Goal: Task Accomplishment & Management: Manage account settings

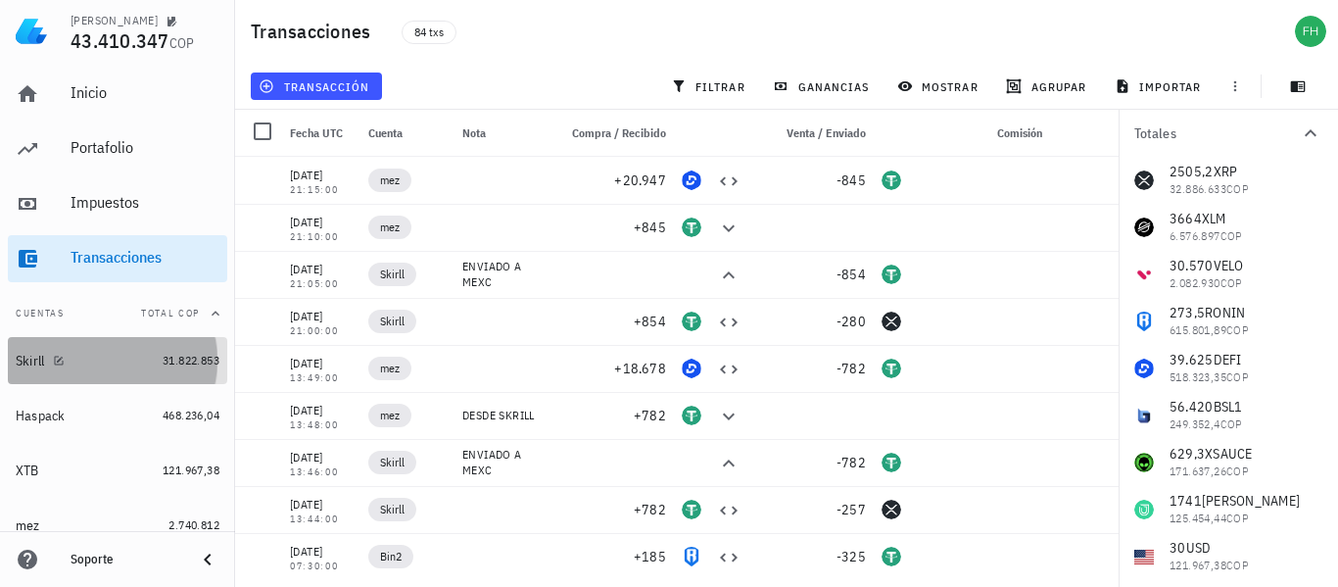
click at [39, 353] on div "Skirll" at bounding box center [30, 361] width 29 height 17
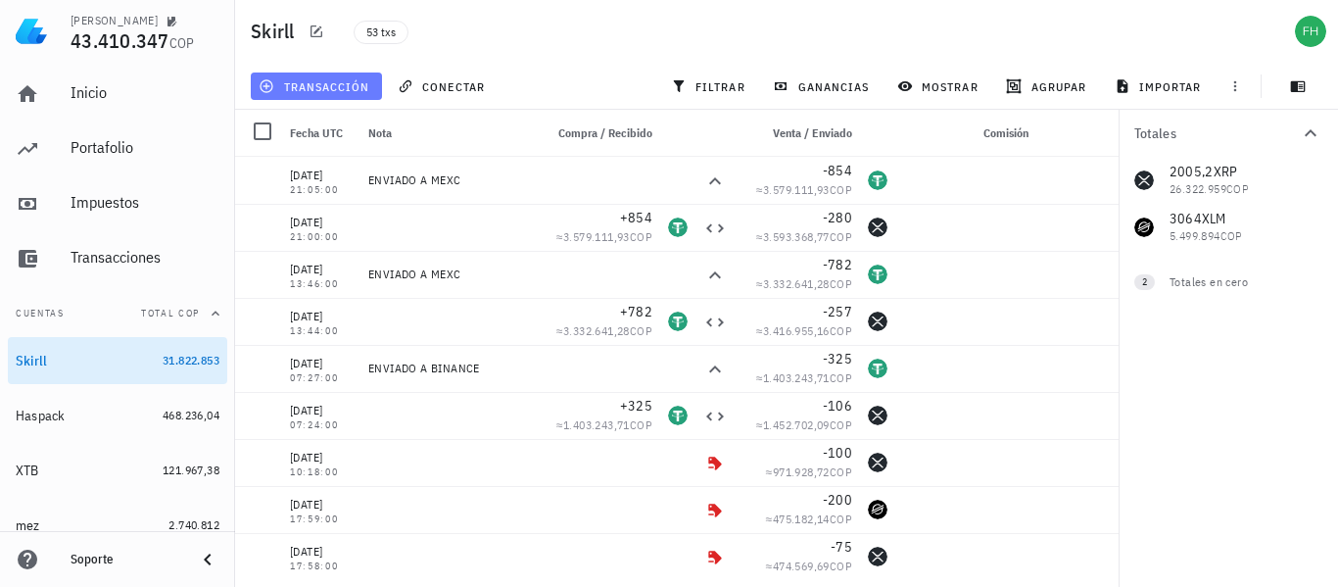
click at [303, 89] on span "transacción" at bounding box center [315, 86] width 107 height 16
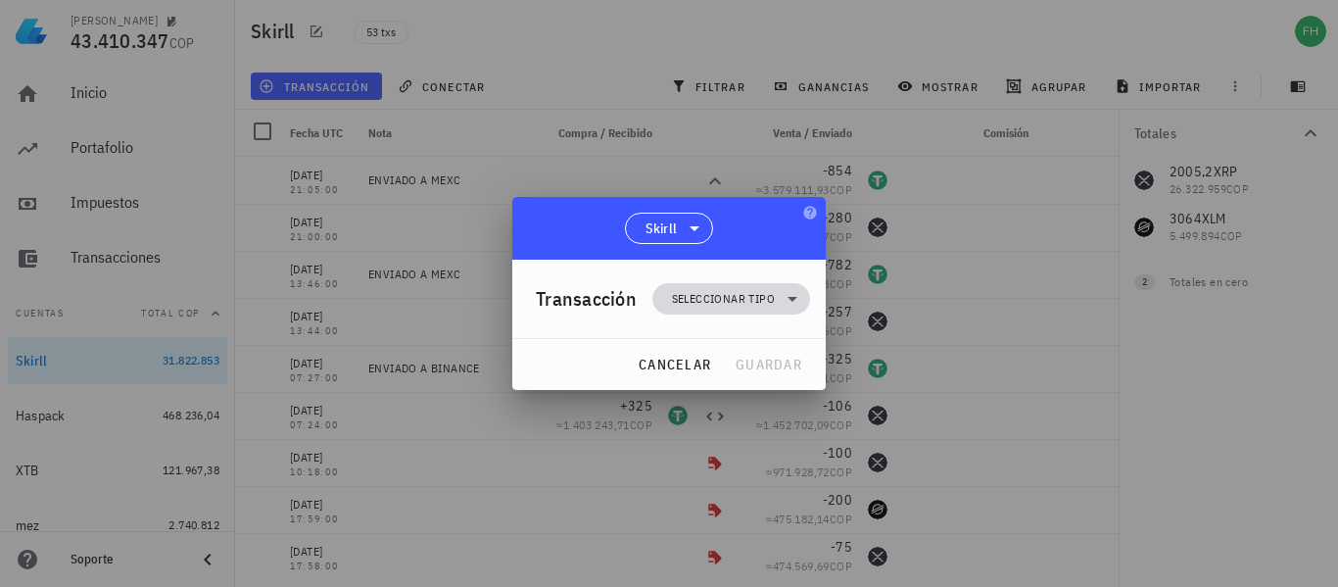
click at [734, 304] on span "Seleccionar tipo" at bounding box center [723, 299] width 103 height 20
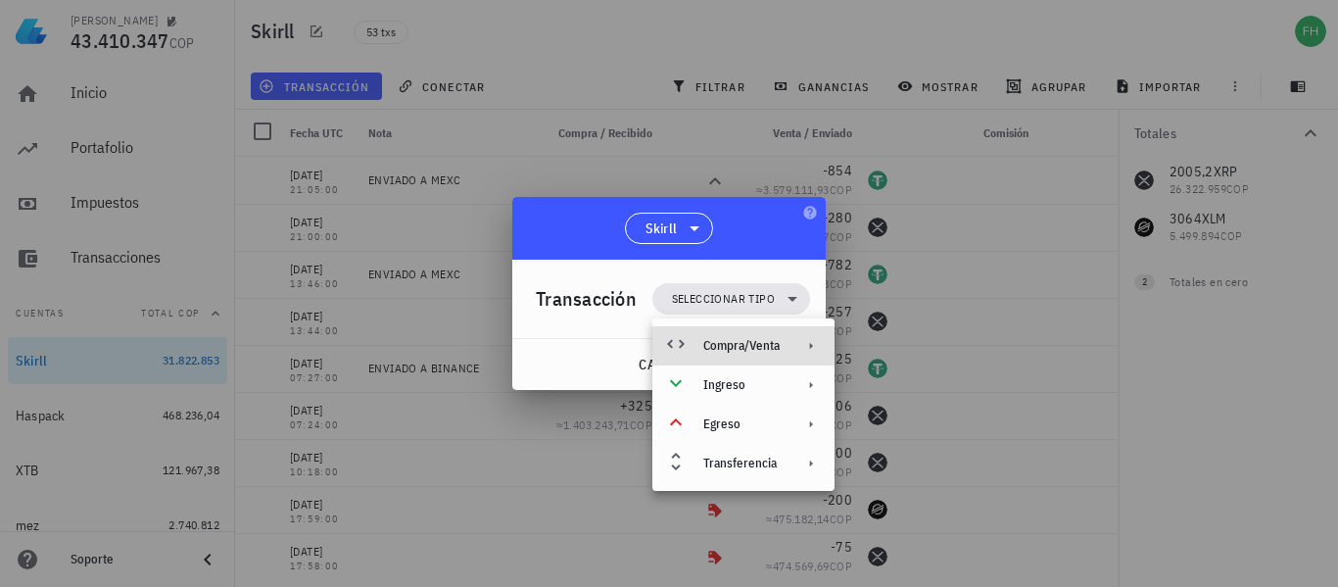
click at [776, 344] on div "Compra/Venta" at bounding box center [741, 346] width 76 height 16
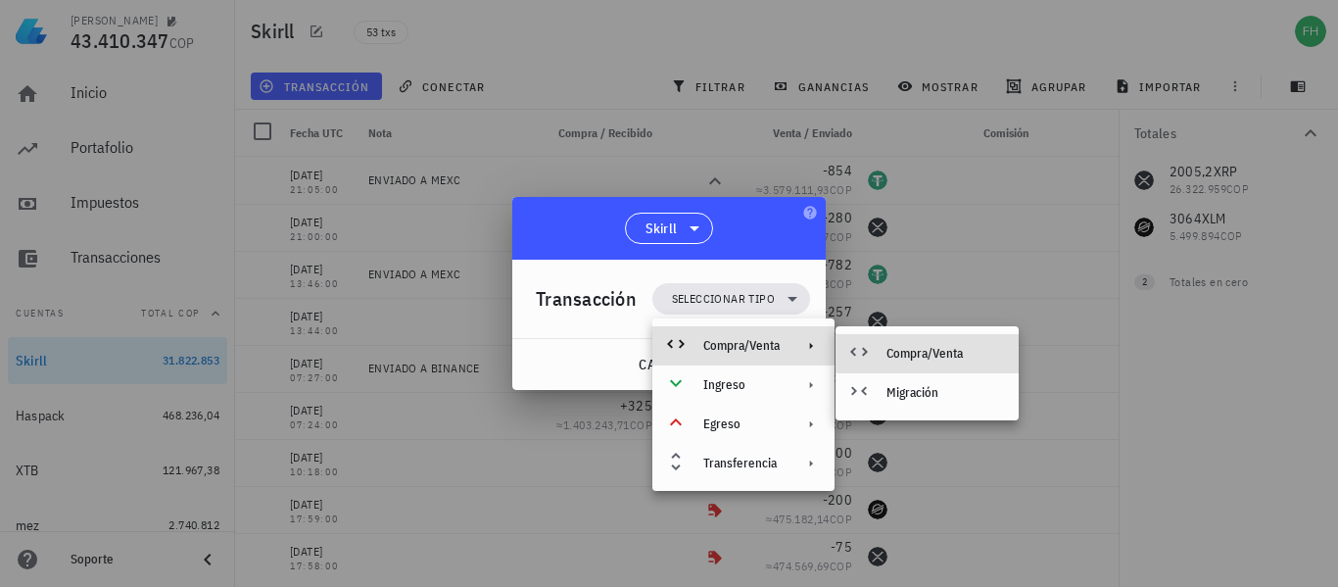
click at [902, 353] on div "Compra/Venta" at bounding box center [944, 354] width 117 height 16
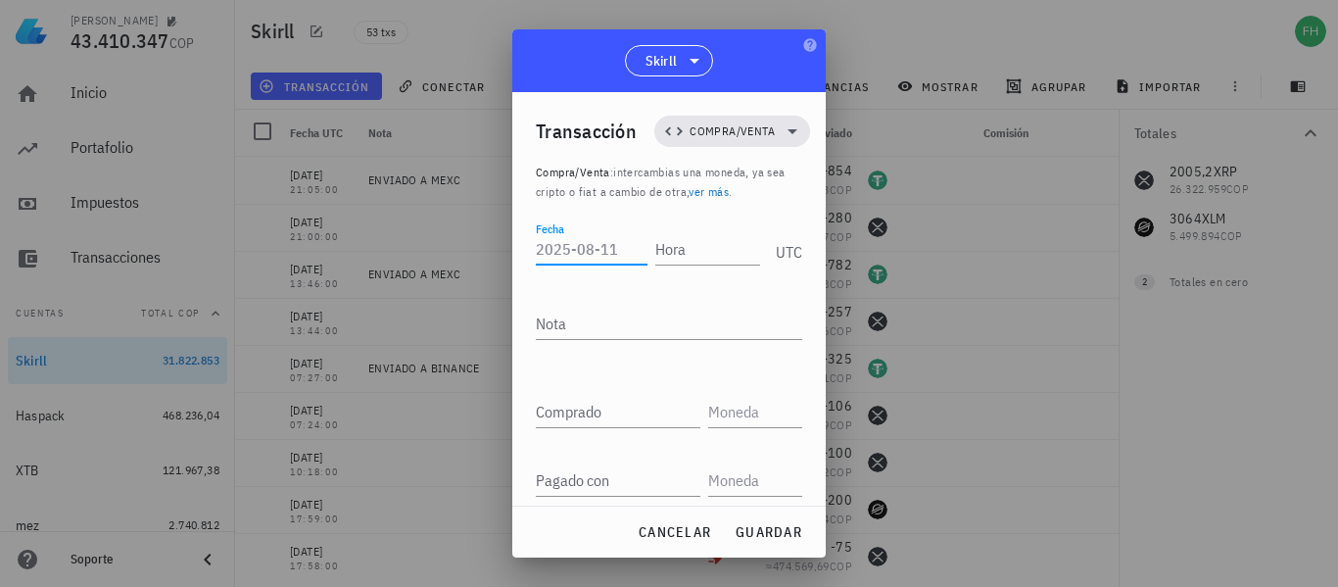
click at [559, 249] on input "Fecha" at bounding box center [592, 248] width 112 height 31
type input "[DATE]"
click at [673, 245] on input "Hora" at bounding box center [704, 248] width 112 height 31
type input "17:33:00"
click at [785, 261] on div "UTC" at bounding box center [785, 245] width 34 height 49
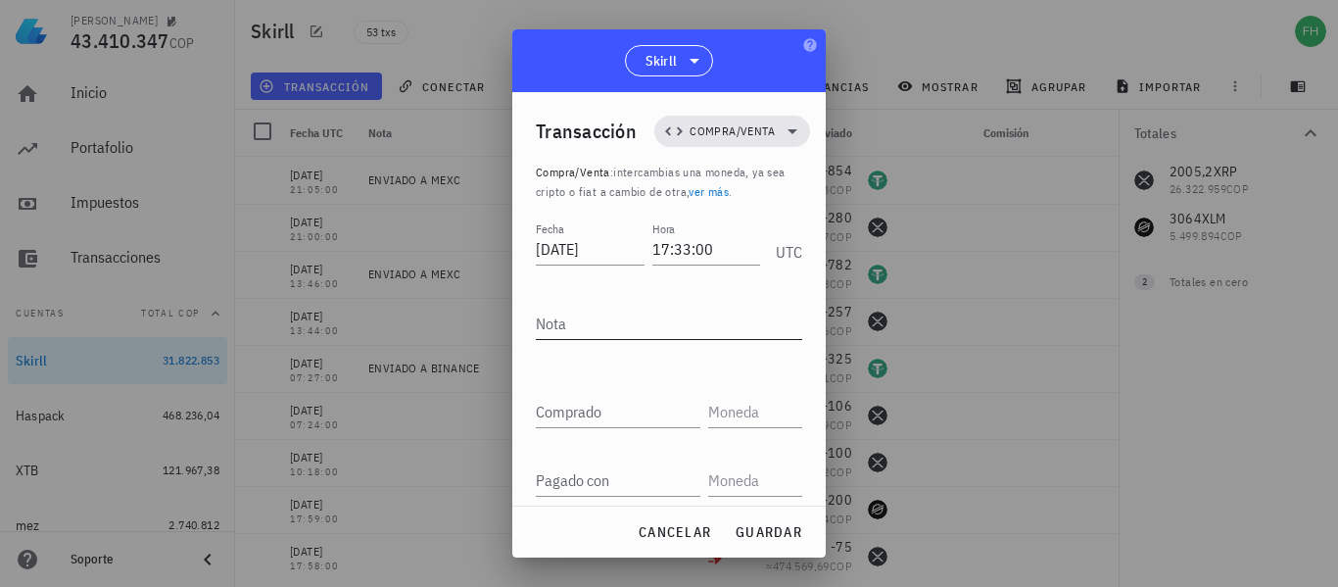
click at [558, 331] on textarea "Nota" at bounding box center [669, 323] width 266 height 31
click at [582, 325] on textarea "Nota" at bounding box center [669, 323] width 266 height 31
type textarea "VENTA"
click at [584, 407] on input "Comprado" at bounding box center [618, 411] width 165 height 31
type input "5"
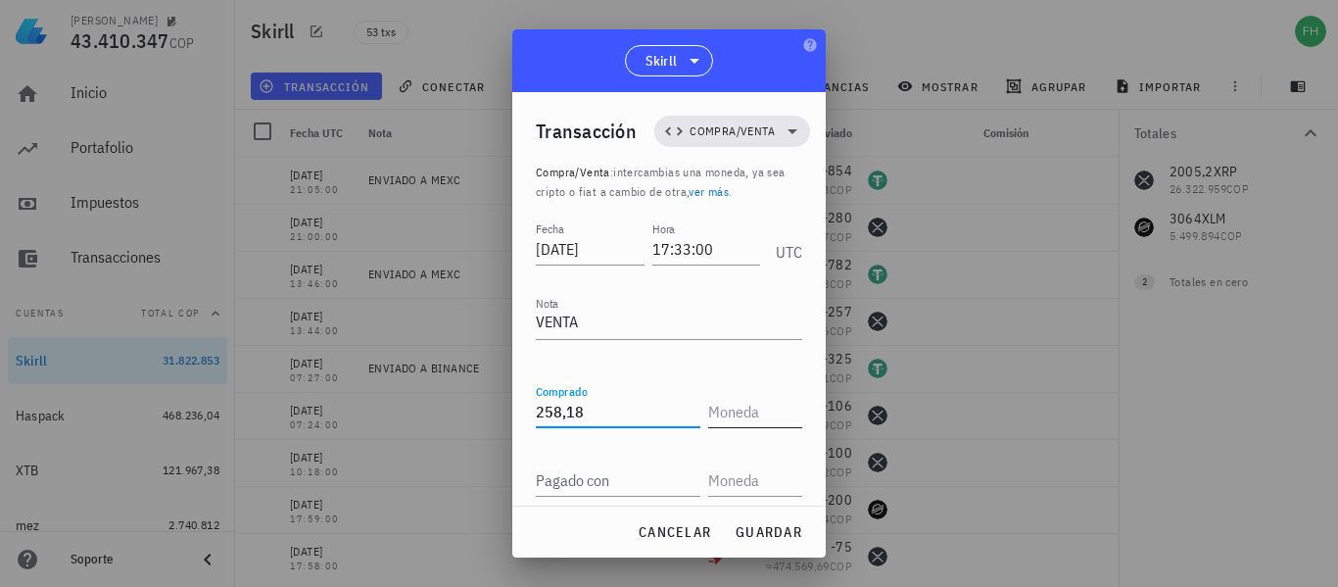
type input "258,18"
click at [726, 407] on input "text" at bounding box center [753, 411] width 90 height 31
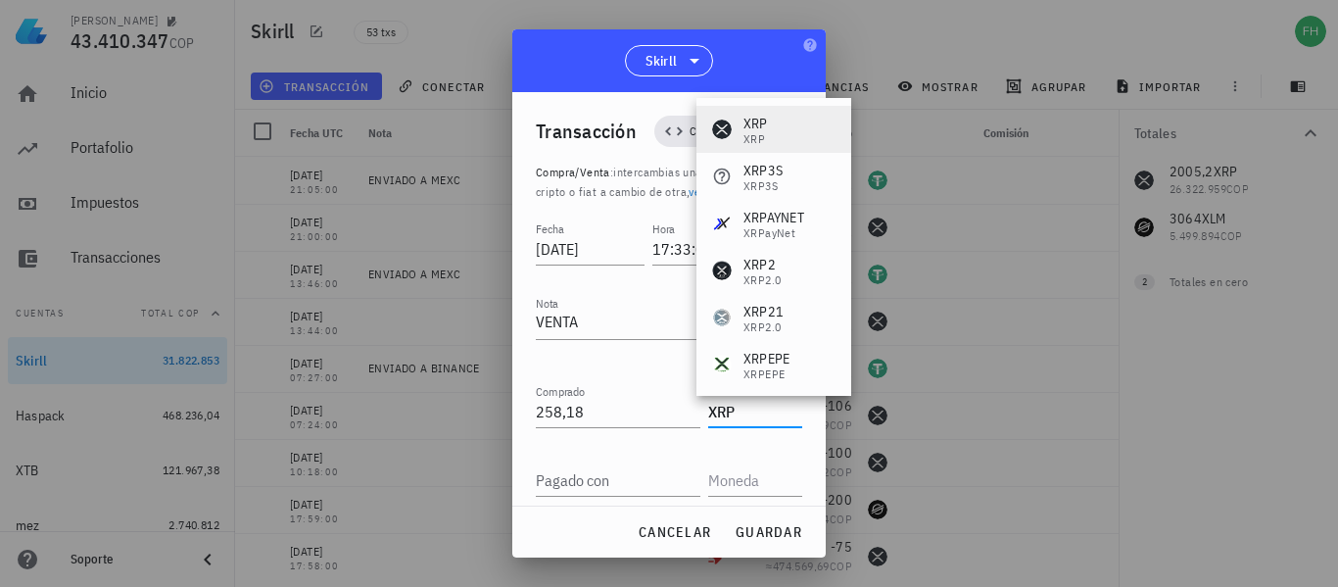
click at [795, 134] on div "XRP XRP" at bounding box center [773, 129] width 155 height 47
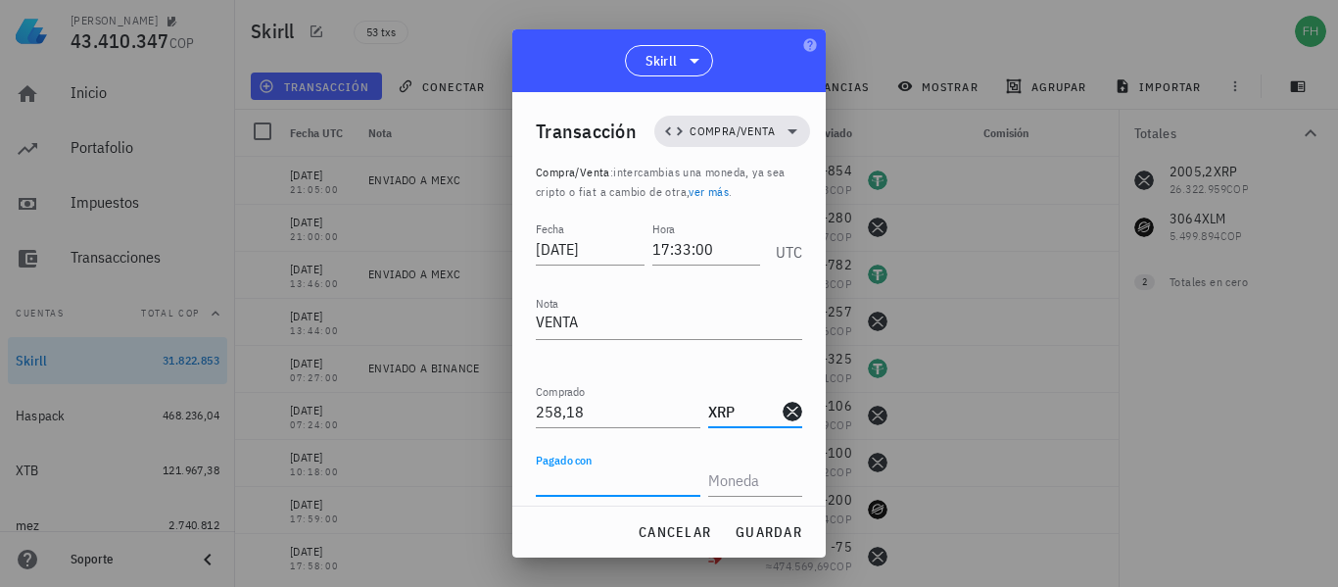
click at [576, 486] on input "Pagado con" at bounding box center [618, 479] width 165 height 31
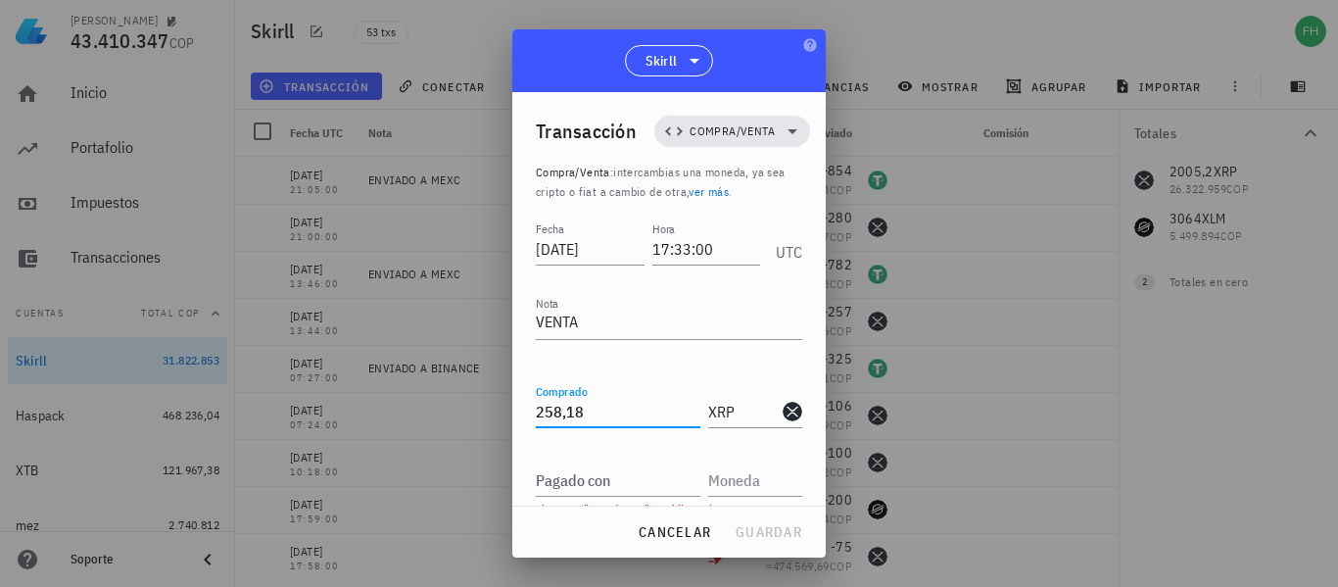
drag, startPoint x: 597, startPoint y: 408, endPoint x: 393, endPoint y: 381, distance: 206.5
click at [393, 381] on div "[PERSON_NAME] 43.410.347 COP Inicio [GEOGRAPHIC_DATA] Impuestos [GEOGRAPHIC_DAT…" at bounding box center [669, 293] width 1338 height 587
click at [732, 410] on input "XRP" at bounding box center [743, 411] width 71 height 31
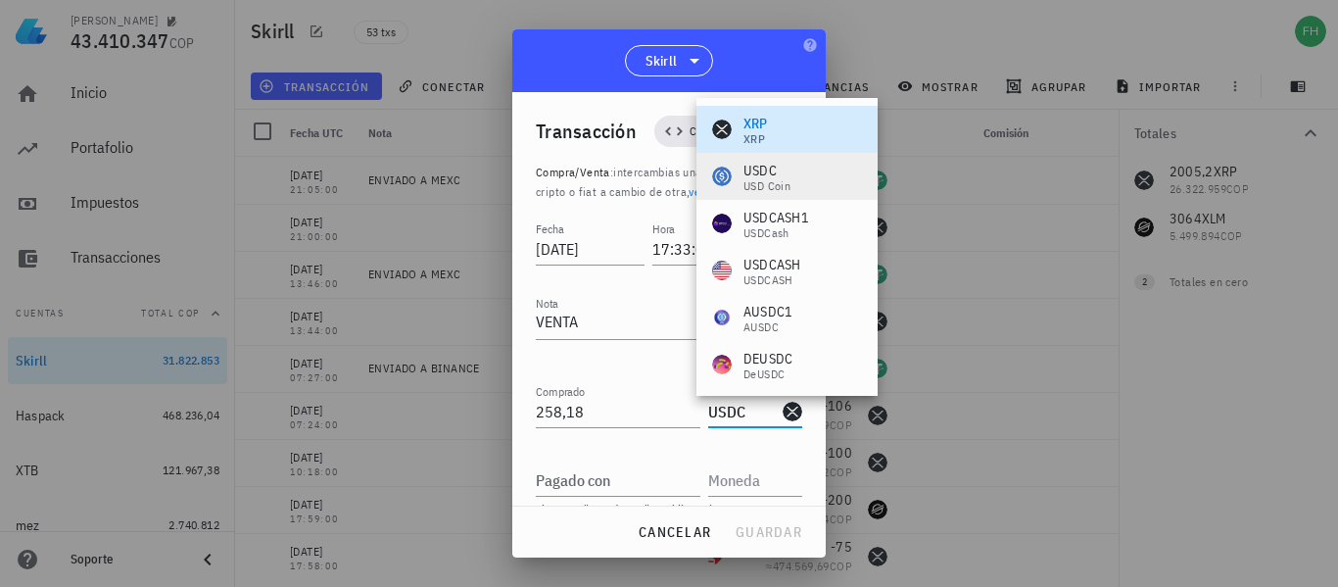
click at [783, 168] on div "USDC" at bounding box center [766, 171] width 47 height 20
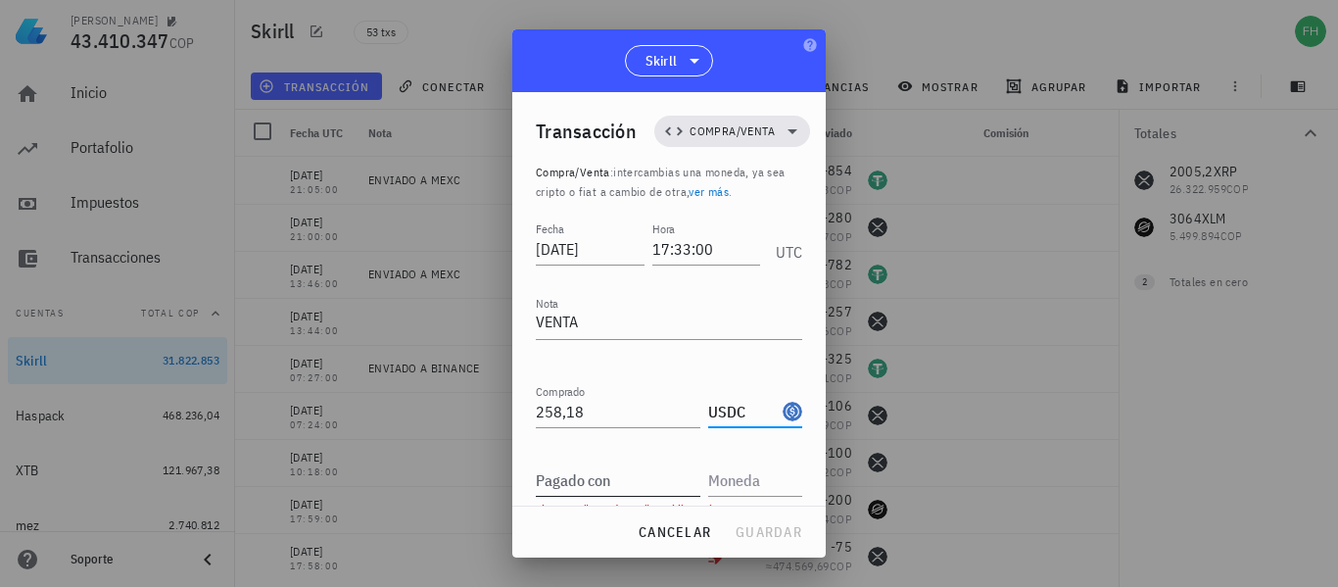
type input "USDC"
click at [620, 458] on div "Pagado con" at bounding box center [622, 473] width 172 height 43
click at [604, 481] on input "Pagado con" at bounding box center [618, 479] width 165 height 31
type input "80"
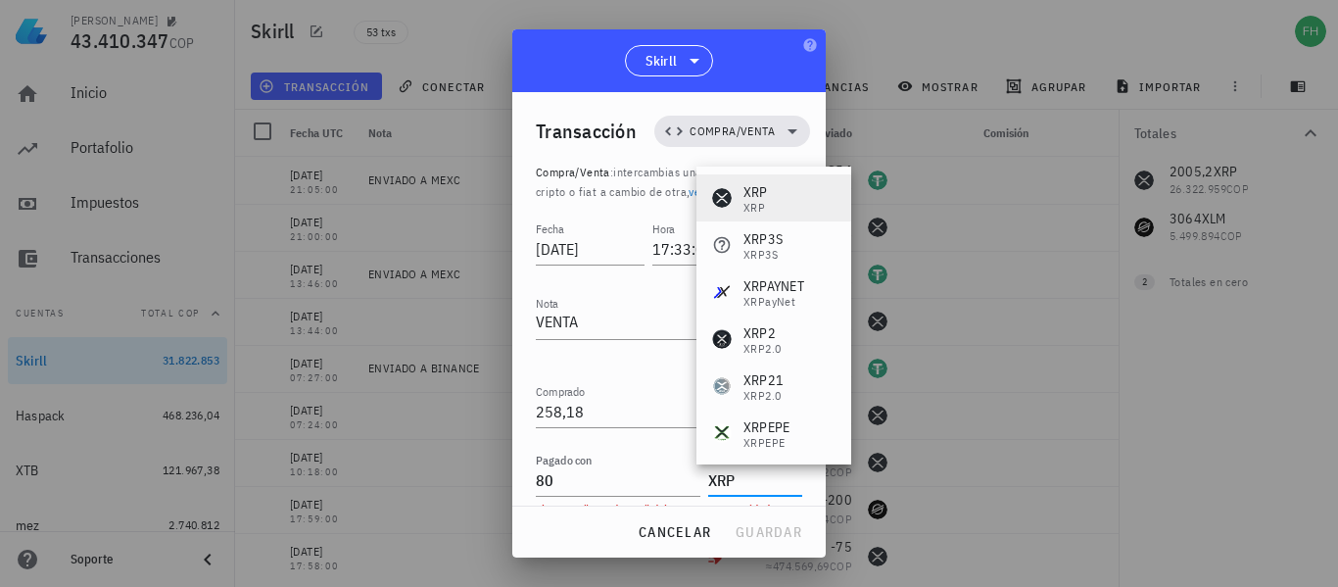
click at [764, 181] on div "XRP XRP" at bounding box center [773, 197] width 155 height 47
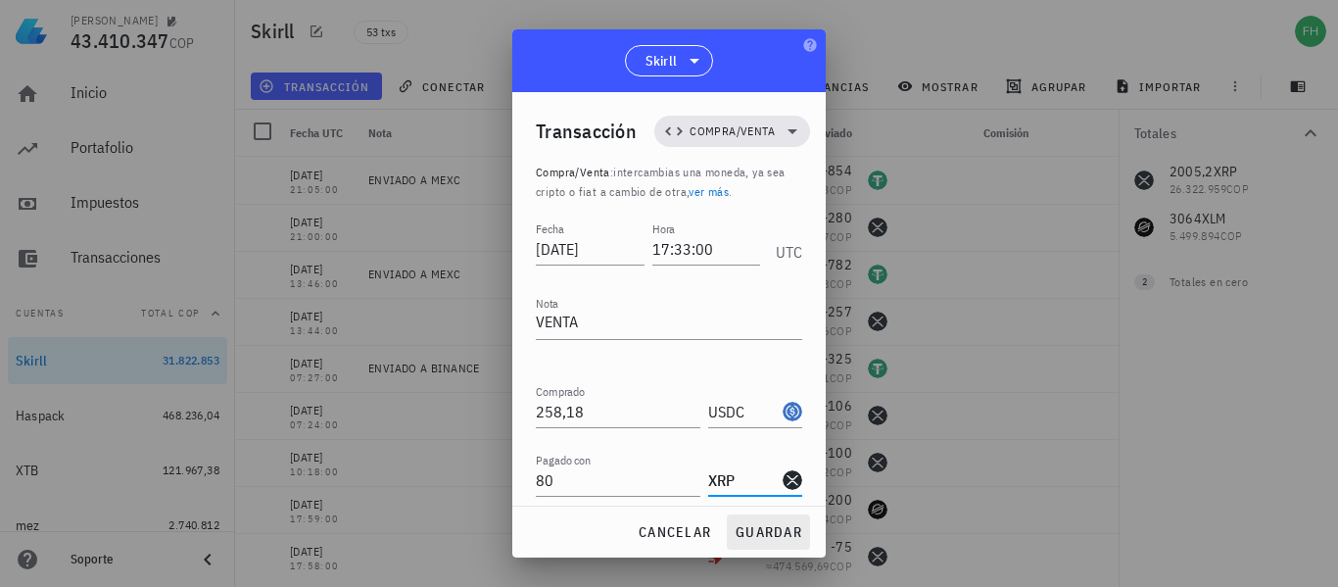
type input "XRP"
click at [780, 540] on span "guardar" at bounding box center [769, 532] width 68 height 18
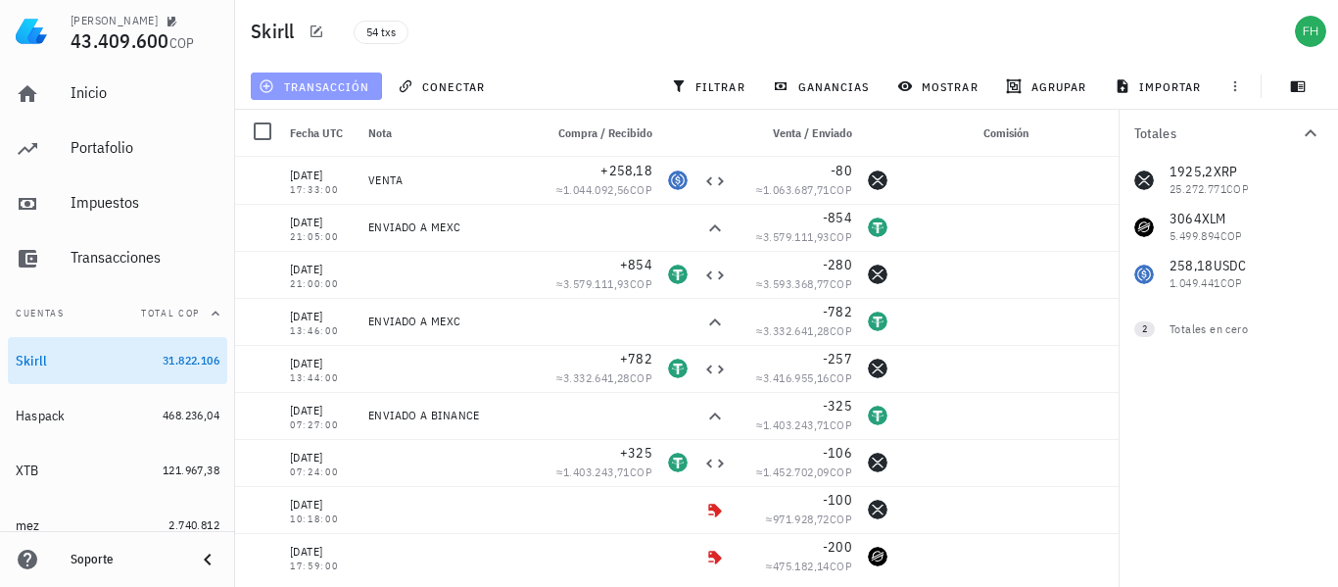
click at [338, 89] on span "transacción" at bounding box center [315, 86] width 107 height 16
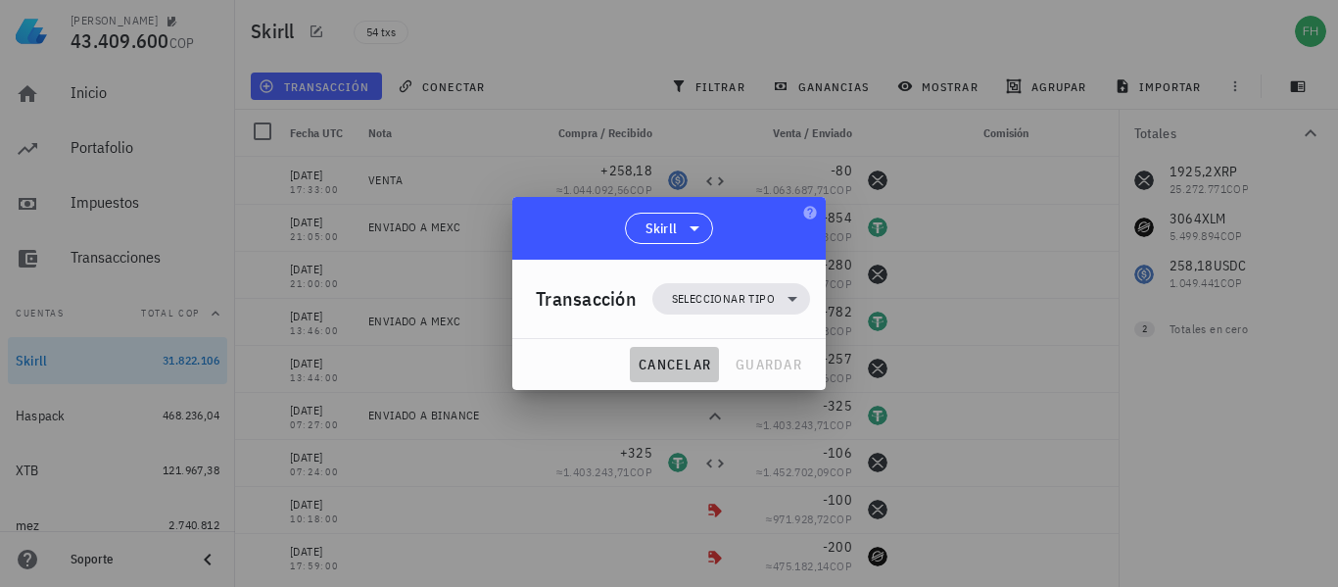
click at [690, 367] on span "cancelar" at bounding box center [674, 365] width 73 height 18
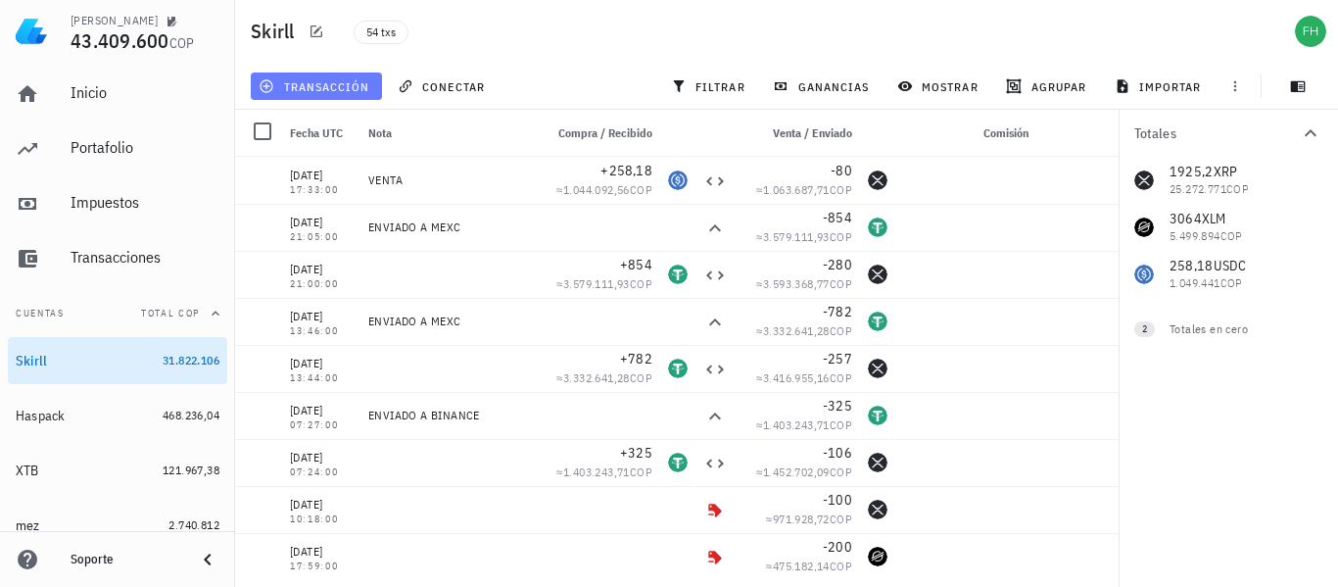
click at [321, 84] on span "transacción" at bounding box center [315, 86] width 107 height 16
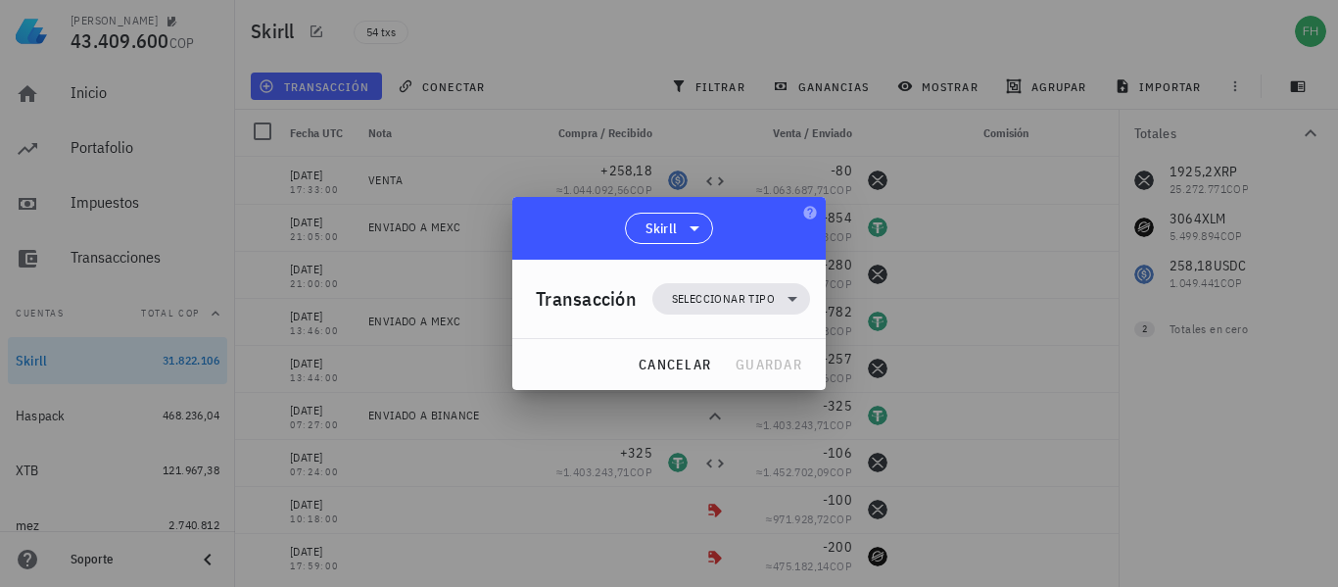
click at [736, 317] on div "Transacción Seleccionar tipo" at bounding box center [673, 299] width 274 height 78
click at [736, 300] on span "Seleccionar tipo" at bounding box center [723, 299] width 103 height 20
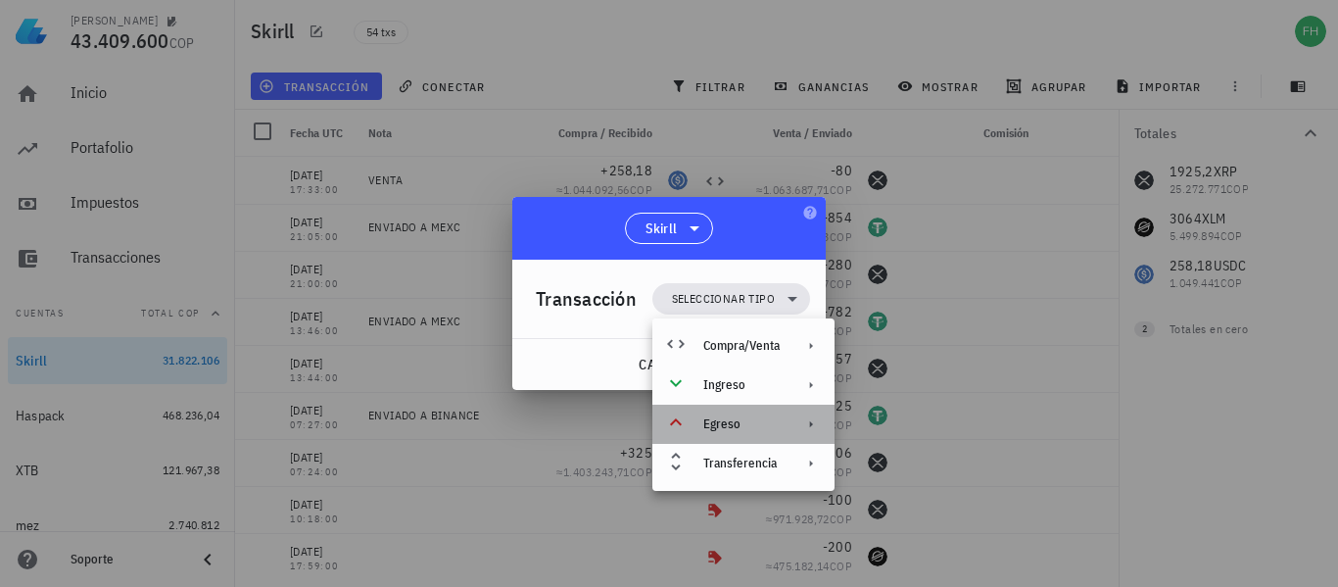
click at [736, 417] on div "Egreso" at bounding box center [741, 424] width 76 height 16
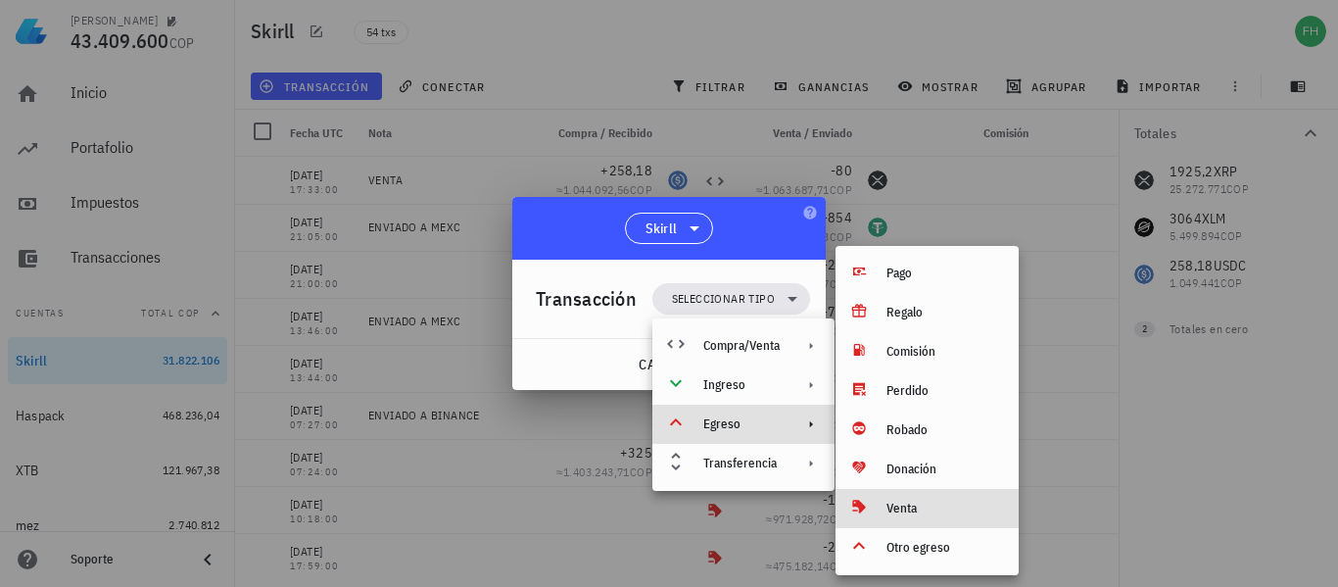
click at [881, 505] on div "Venta" at bounding box center [926, 508] width 183 height 39
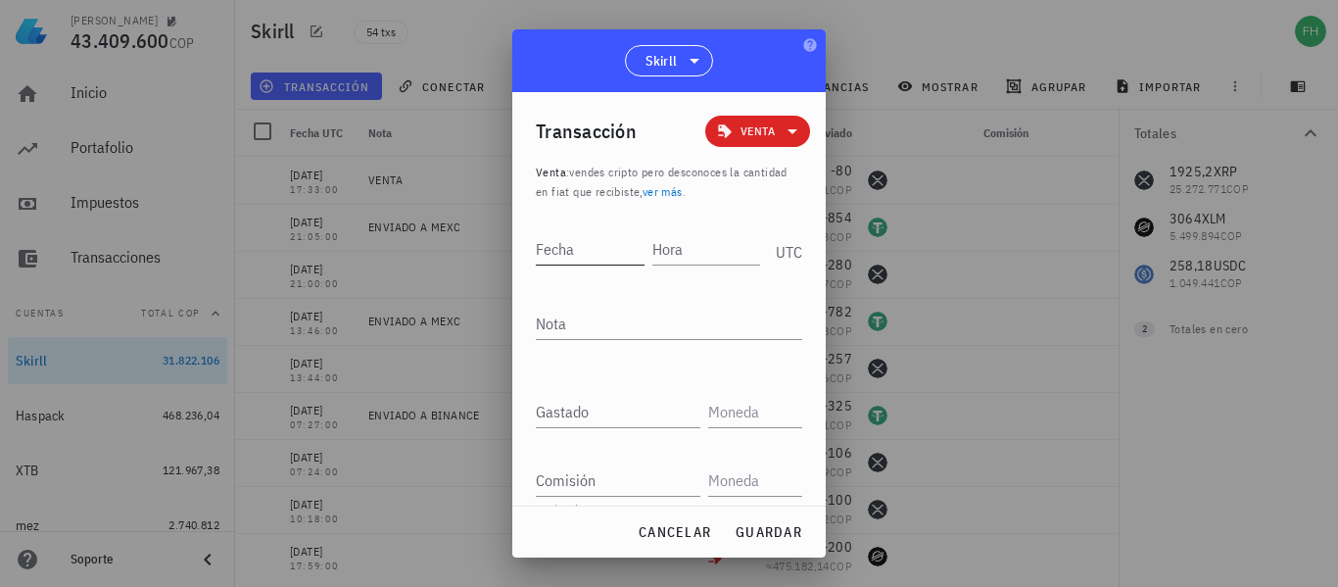
click at [567, 249] on input "Fecha" at bounding box center [590, 248] width 109 height 31
type input "[DATE]"
type input "14:32:00"
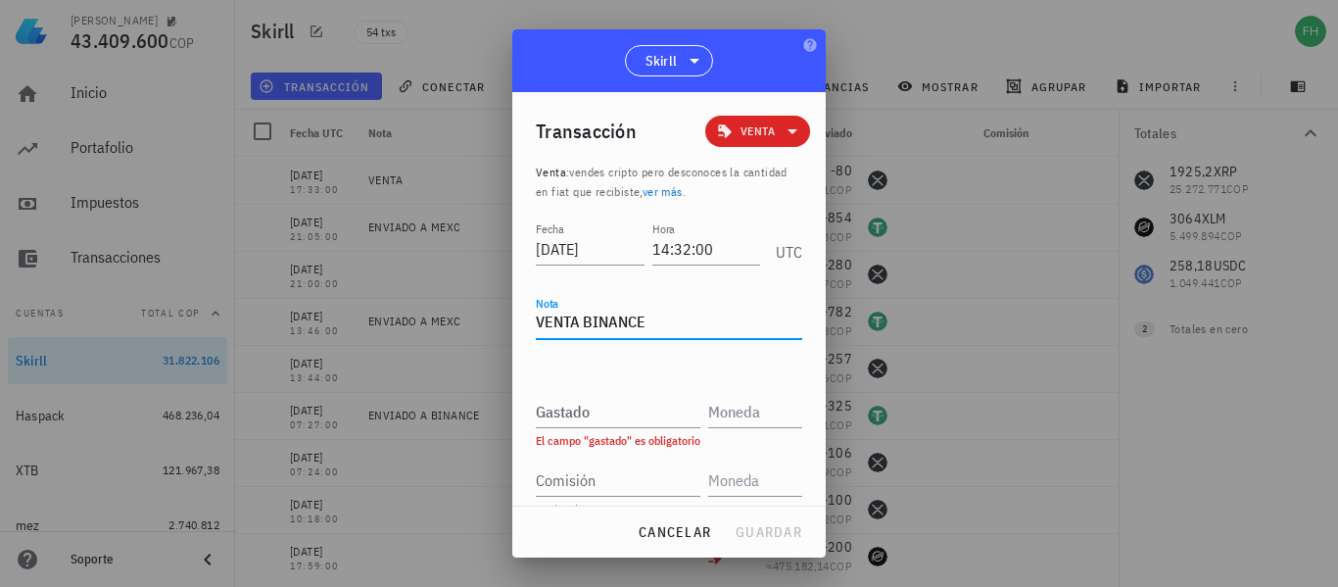
type textarea "VENTA BINANCE"
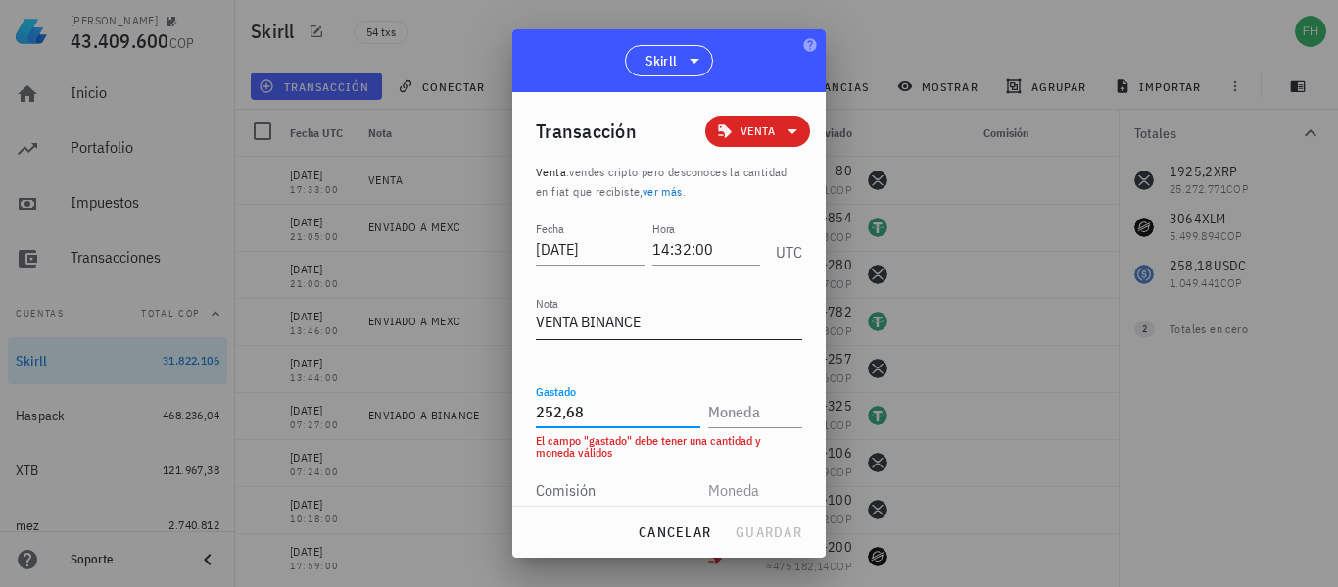
type input "252,68"
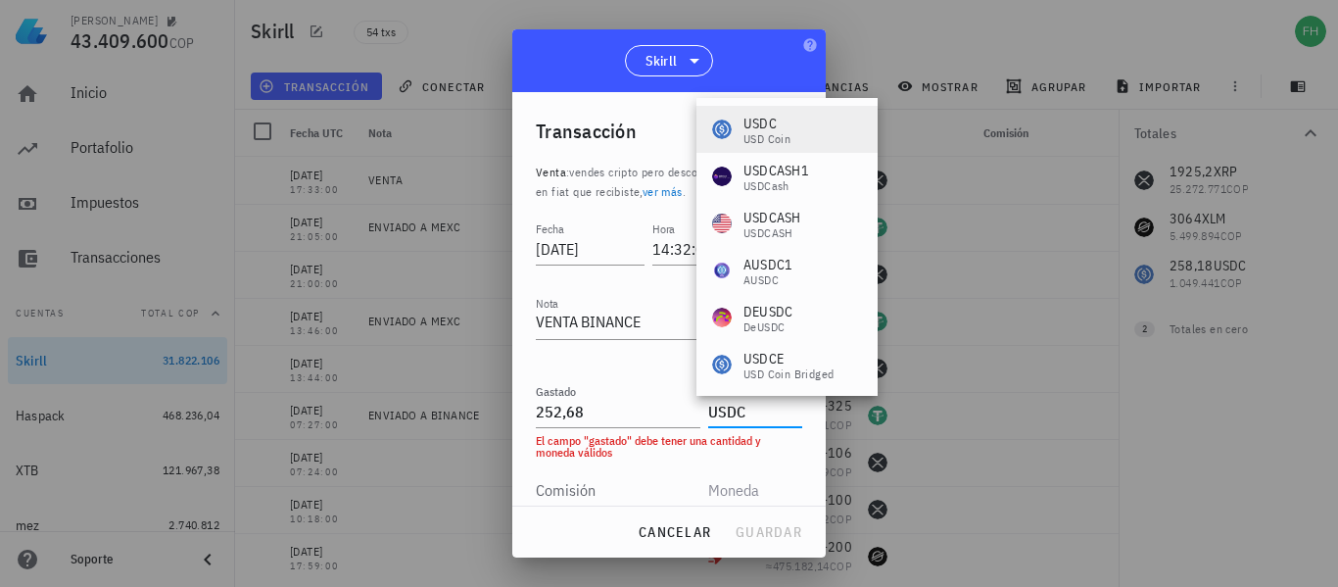
click at [789, 121] on div "USDC" at bounding box center [766, 124] width 47 height 20
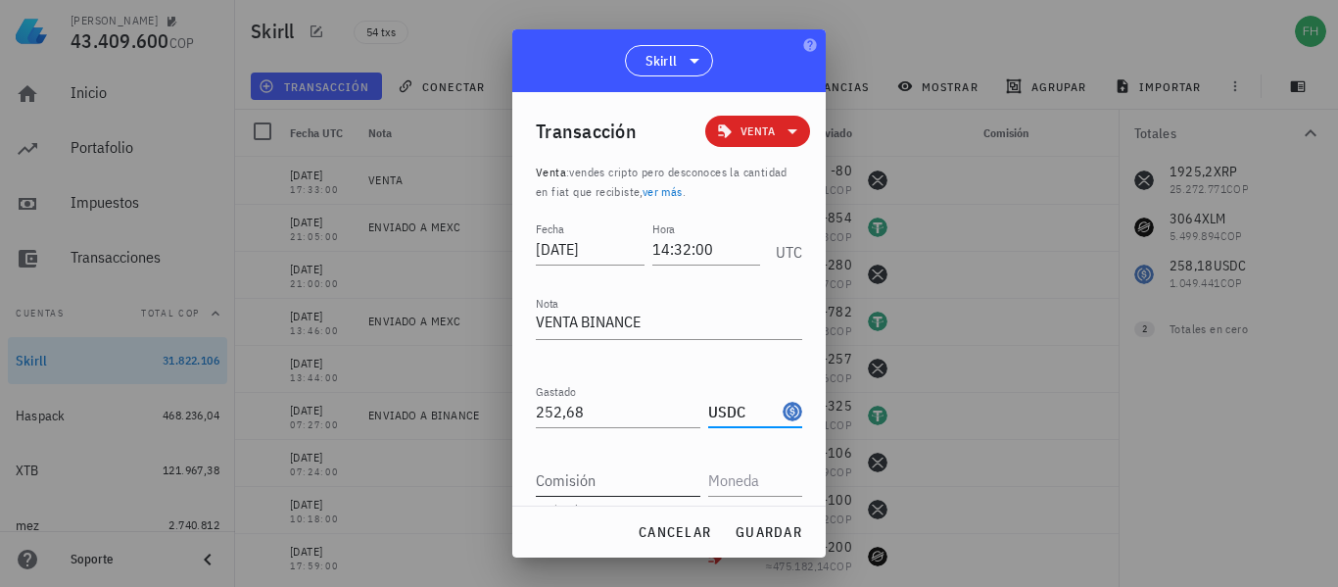
type input "USDC"
click at [574, 479] on input "Comisión" at bounding box center [618, 479] width 165 height 31
type input "5,5"
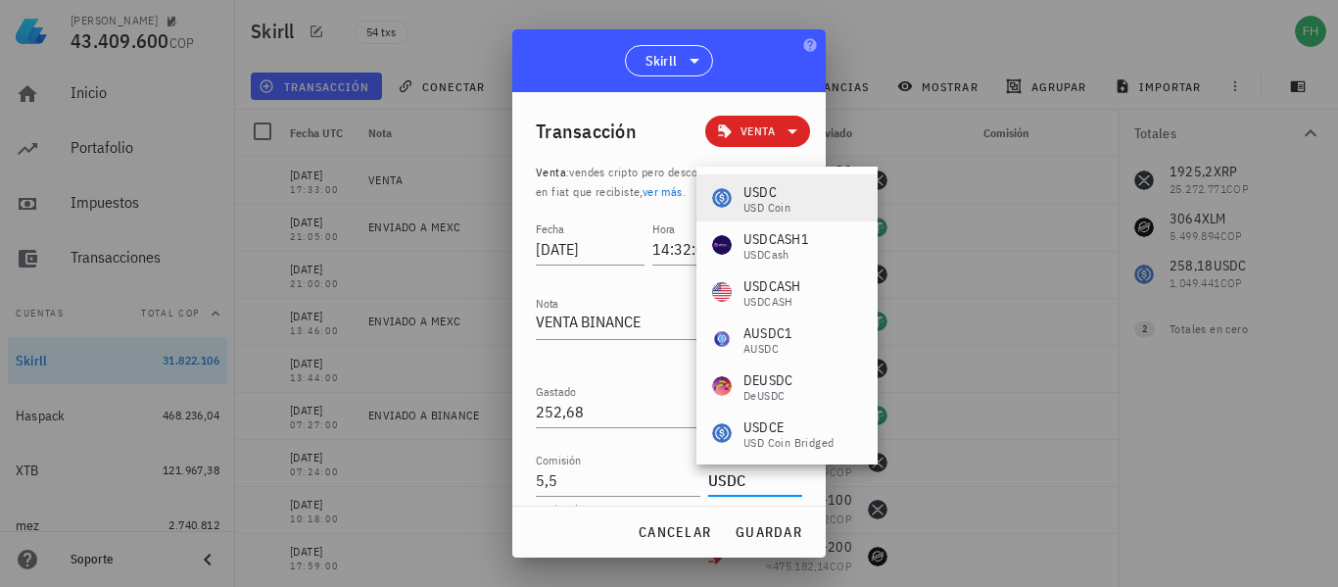
click at [786, 204] on div "USD Coin" at bounding box center [766, 208] width 47 height 12
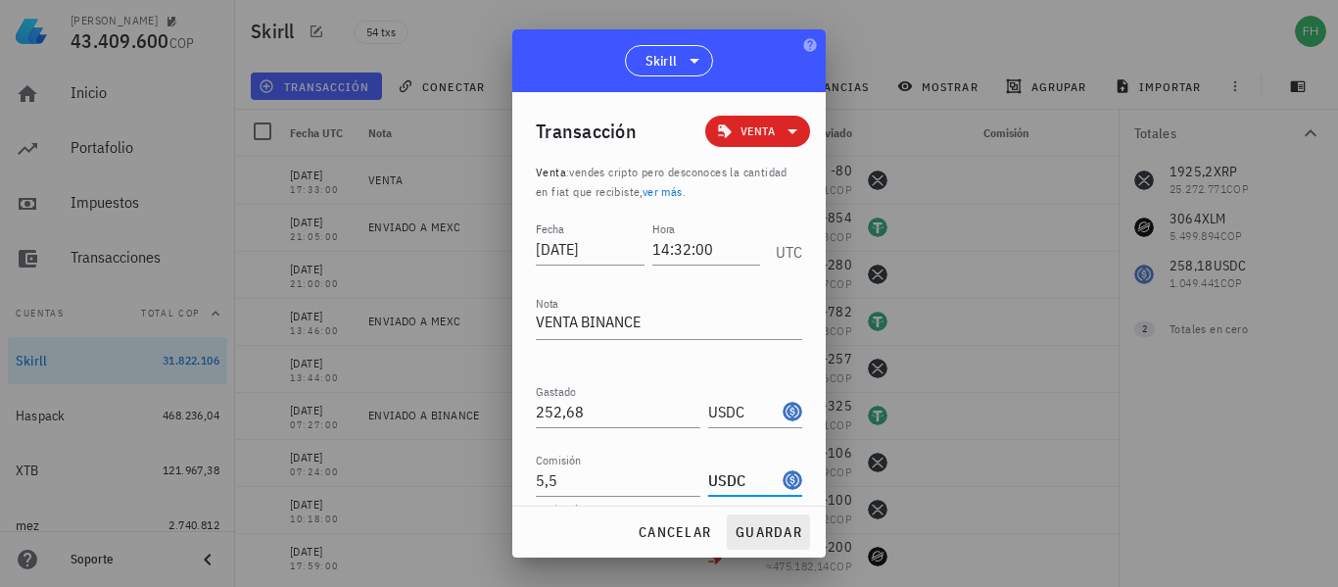
type input "USDC"
click at [758, 531] on span "guardar" at bounding box center [769, 532] width 68 height 18
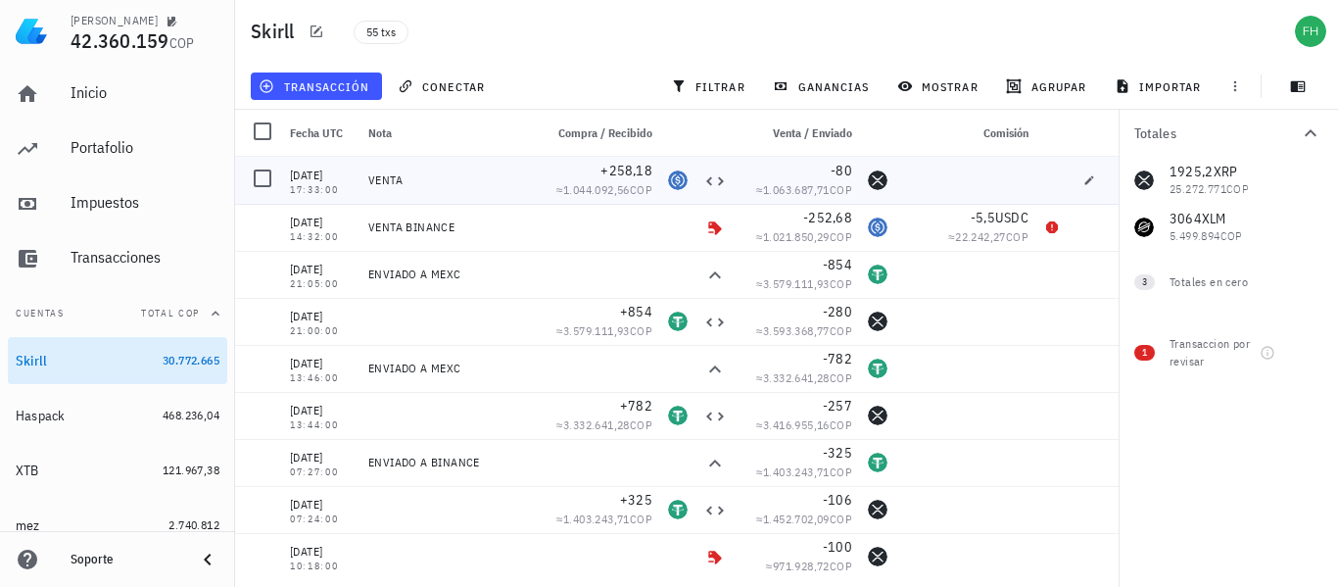
click at [458, 184] on div "VENTA" at bounding box center [447, 180] width 159 height 16
click at [1085, 179] on icon "button" at bounding box center [1089, 179] width 9 height 9
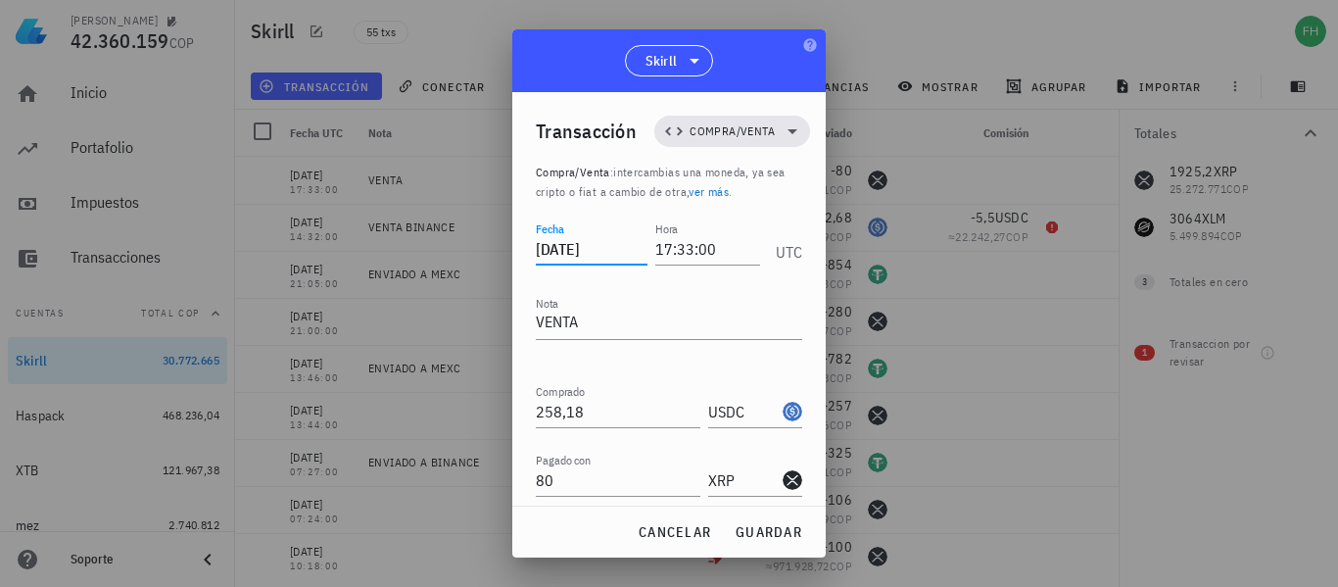
click at [603, 240] on input "[DATE]" at bounding box center [592, 248] width 112 height 31
click at [746, 535] on span "guardar" at bounding box center [769, 532] width 68 height 18
type input "[DATE]"
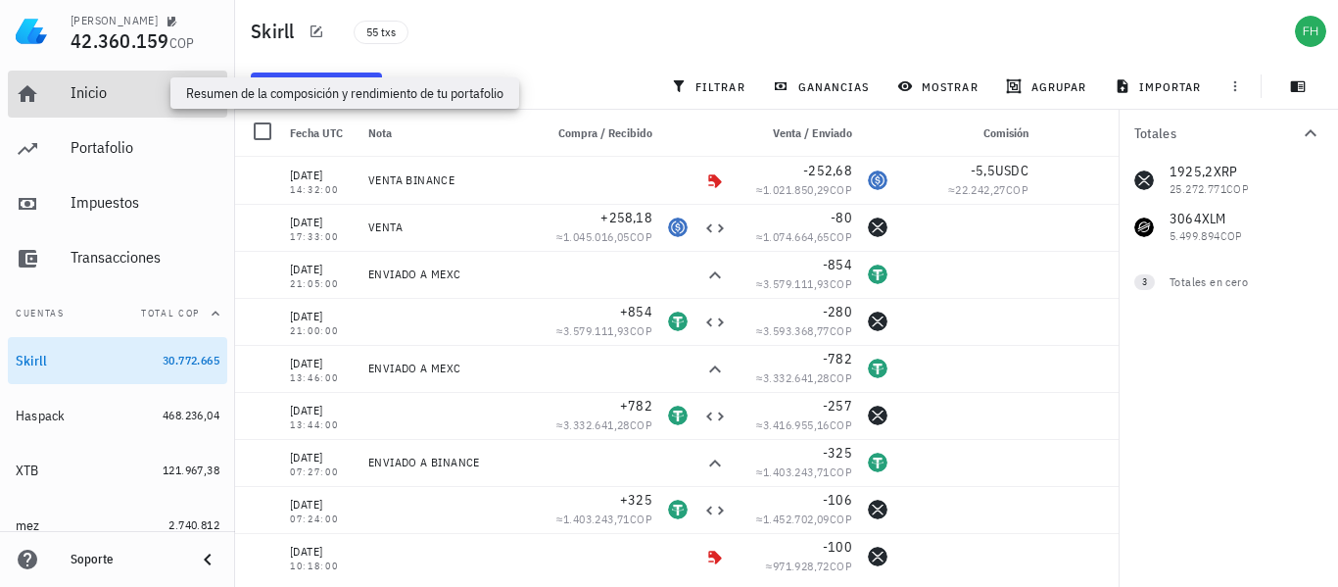
click at [103, 100] on div "Inicio" at bounding box center [145, 92] width 149 height 19
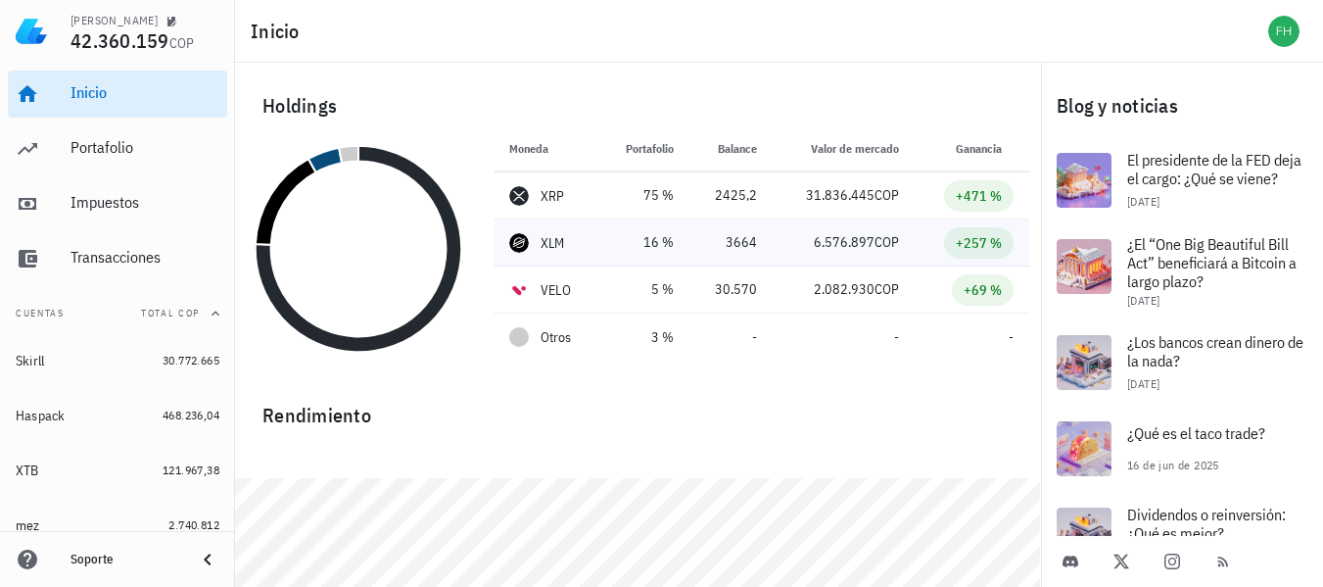
scroll to position [71, 0]
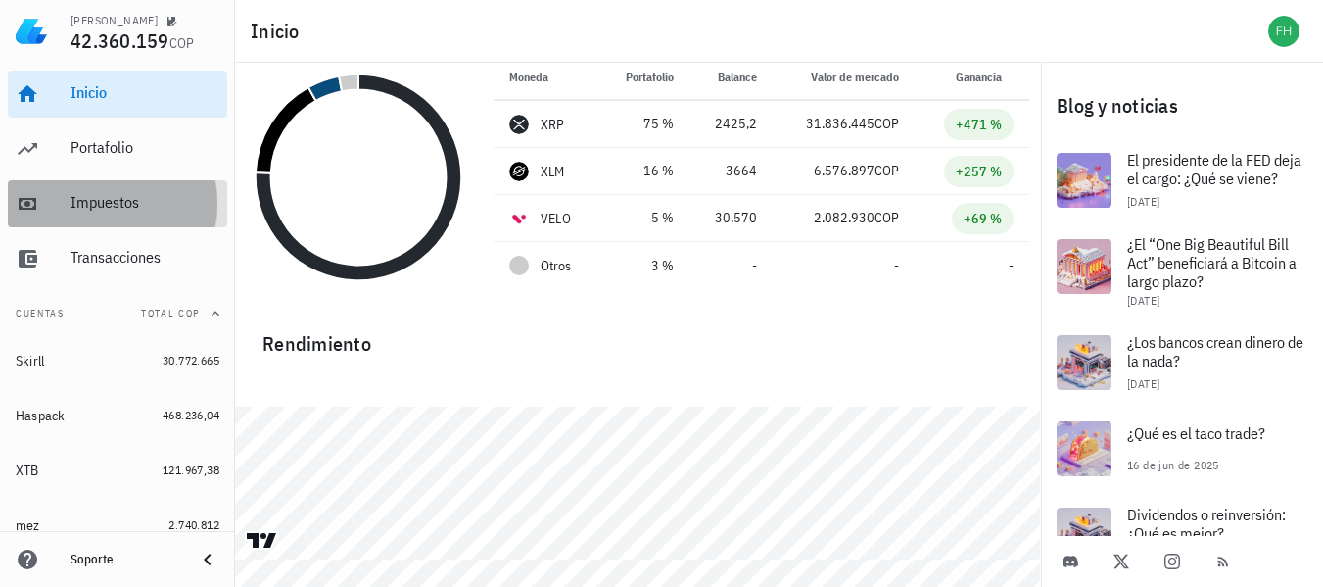
click at [136, 190] on div "Impuestos" at bounding box center [145, 203] width 149 height 44
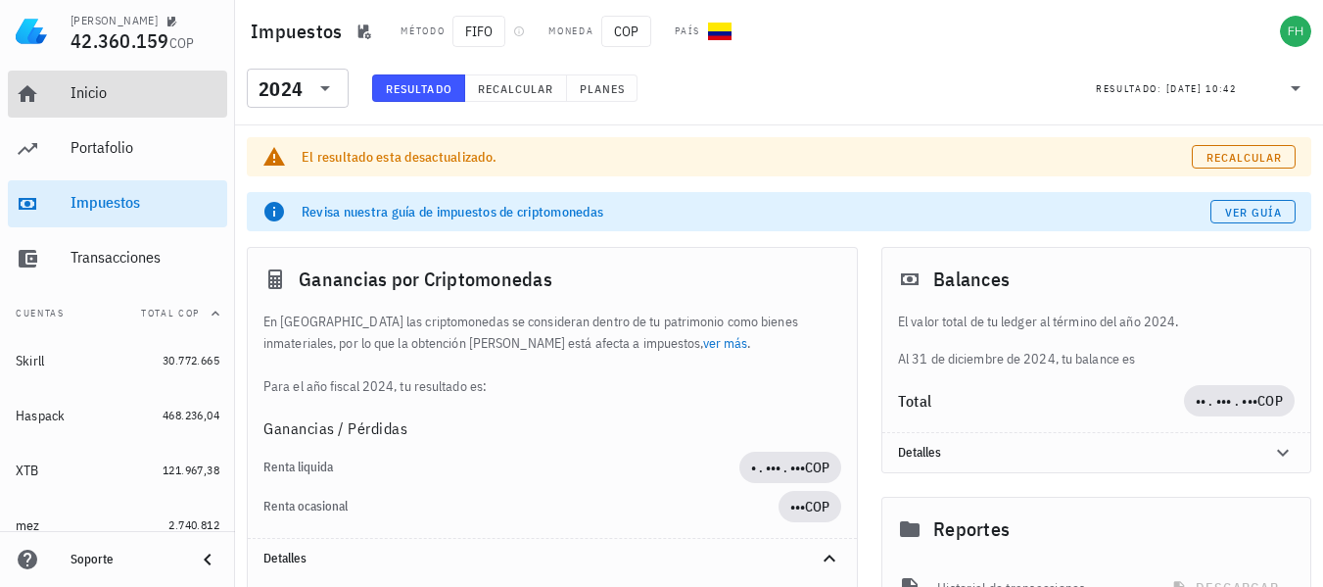
click at [105, 106] on div "Inicio" at bounding box center [145, 93] width 149 height 44
